Goal: Navigation & Orientation: Understand site structure

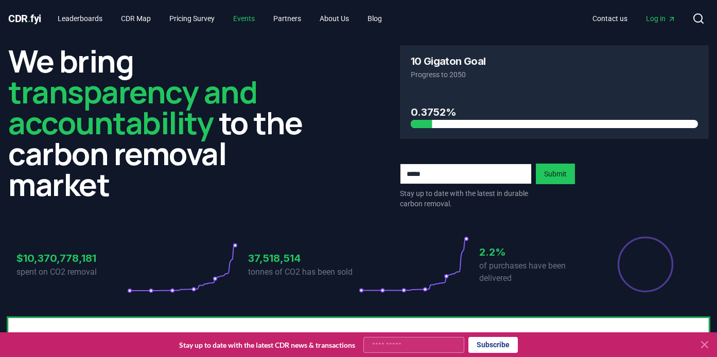
click at [257, 18] on link "Events" at bounding box center [244, 18] width 38 height 19
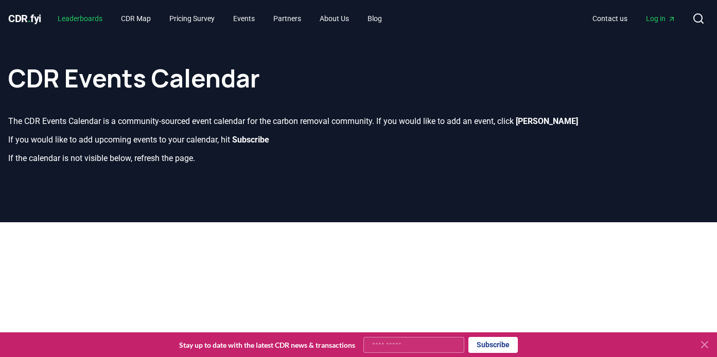
click at [90, 19] on link "Leaderboards" at bounding box center [79, 18] width 61 height 19
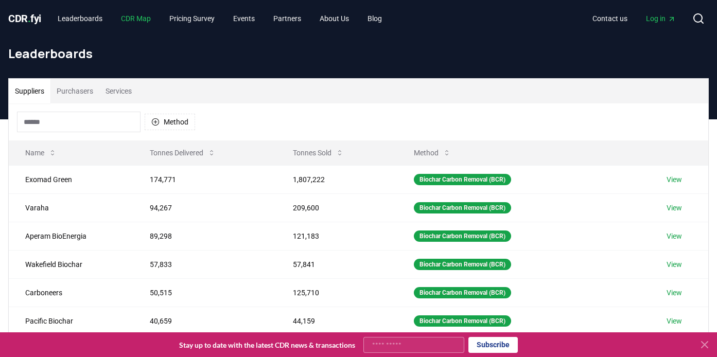
click at [139, 25] on link "CDR Map" at bounding box center [136, 18] width 46 height 19
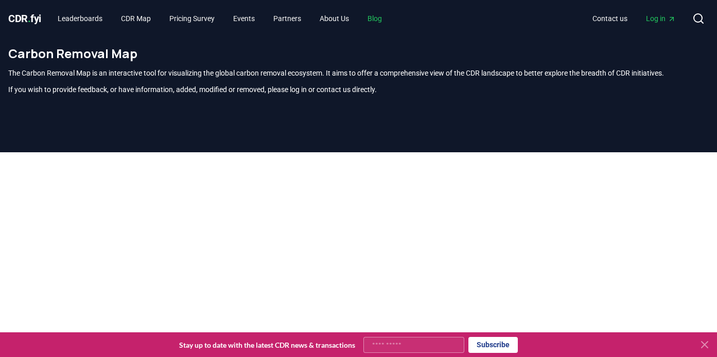
click at [390, 18] on link "Blog" at bounding box center [374, 18] width 31 height 19
